Goal: Find specific page/section: Find specific page/section

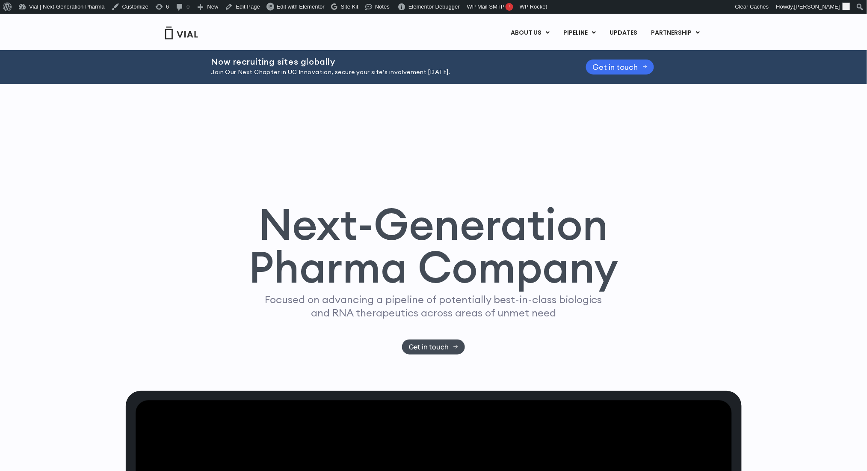
click at [617, 64] on span "Get in touch" at bounding box center [615, 67] width 45 height 6
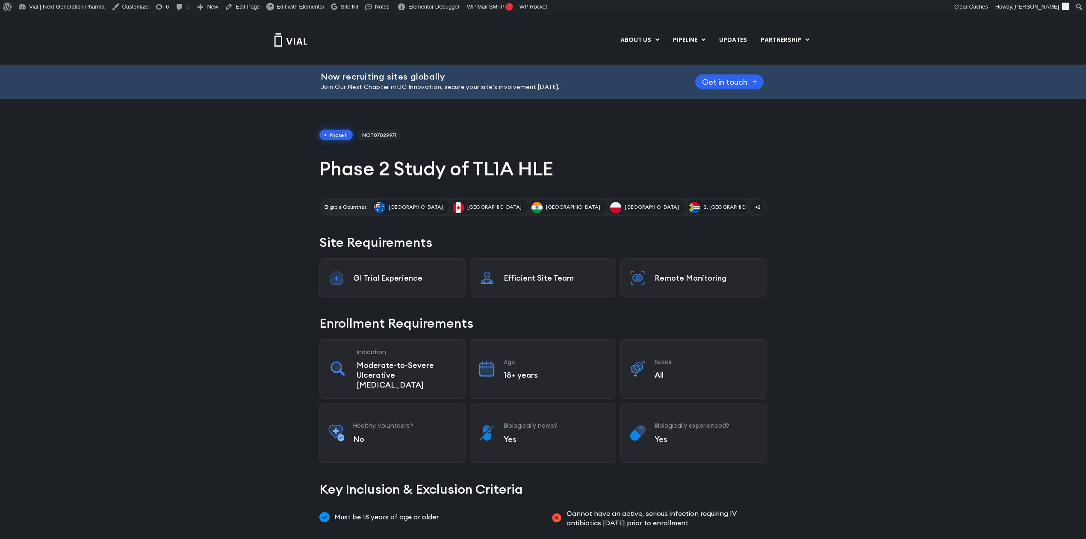
click at [735, 79] on span "Get in touch" at bounding box center [724, 82] width 45 height 6
